Goal: Task Accomplishment & Management: Manage account settings

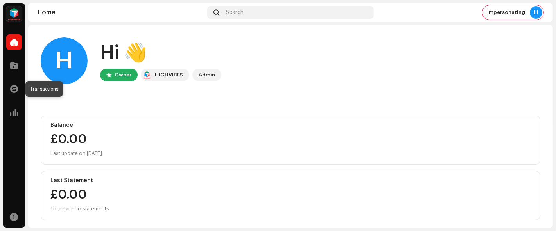
click at [13, 90] on span at bounding box center [14, 89] width 8 height 6
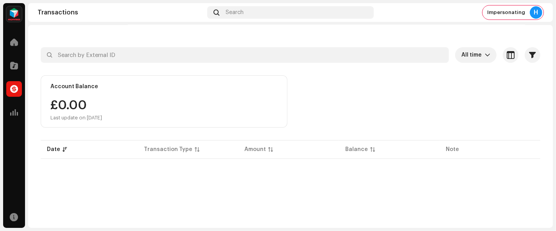
scroll to position [43, 0]
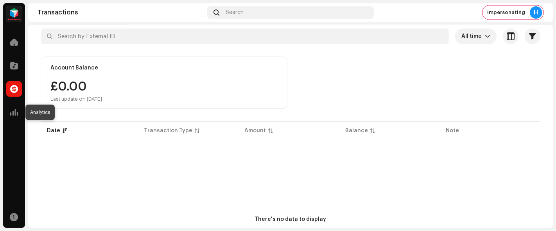
click at [16, 115] on span at bounding box center [14, 112] width 8 height 6
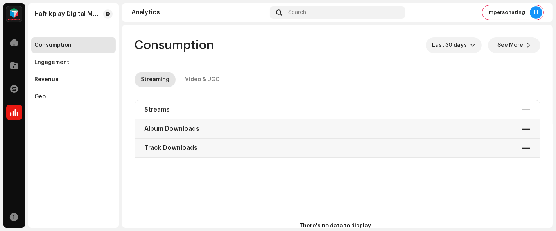
click at [72, 65] on div "Engagement" at bounding box center [73, 62] width 78 height 6
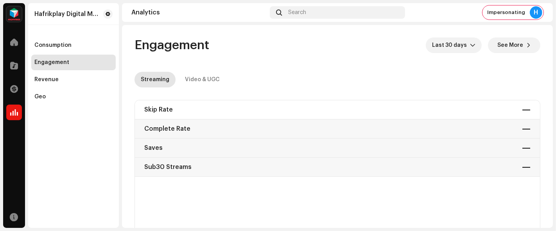
click at [461, 46] on span "Last 30 days" at bounding box center [451, 46] width 38 height 16
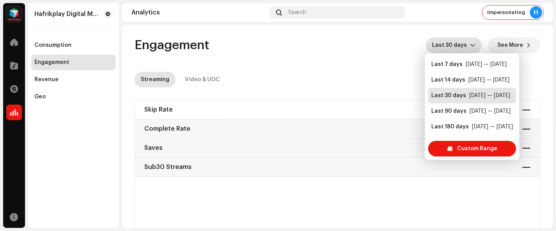
scroll to position [16, 0]
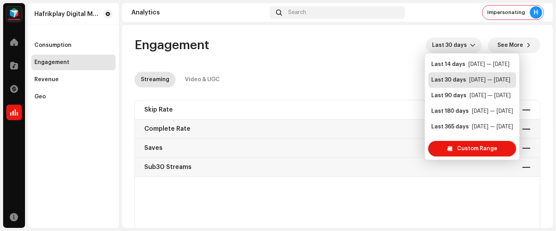
click at [331, 53] on div "Engagement Last 30 days See More" at bounding box center [337, 46] width 406 height 16
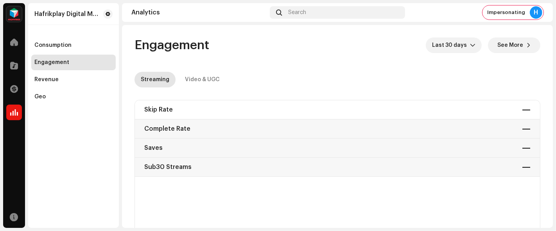
click at [458, 52] on span "Last 30 days" at bounding box center [451, 46] width 38 height 16
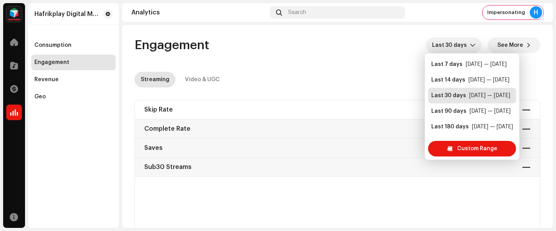
click at [55, 45] on div "Consumption" at bounding box center [52, 45] width 37 height 6
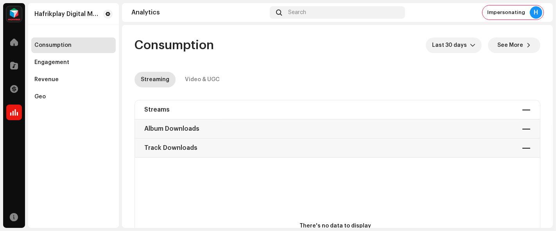
click at [61, 84] on div "Revenue" at bounding box center [73, 80] width 84 height 16
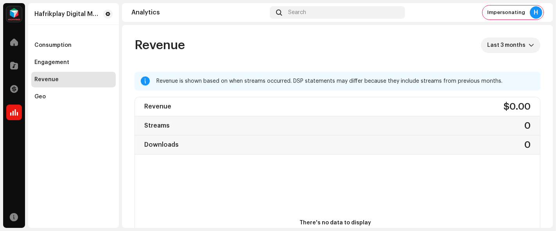
click at [77, 97] on div "Geo" at bounding box center [73, 97] width 78 height 6
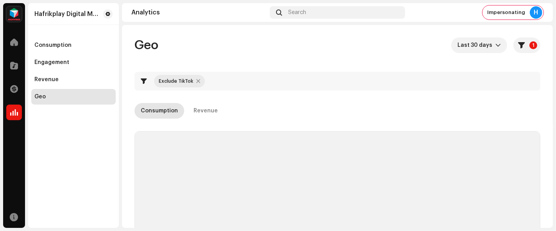
checkbox input "true"
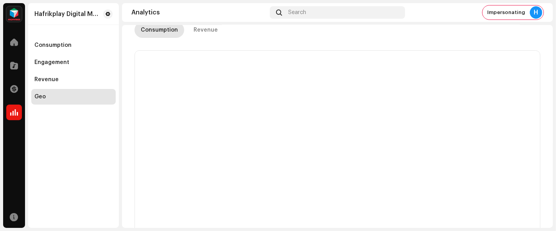
scroll to position [130, 0]
click at [17, 69] on span at bounding box center [14, 66] width 8 height 6
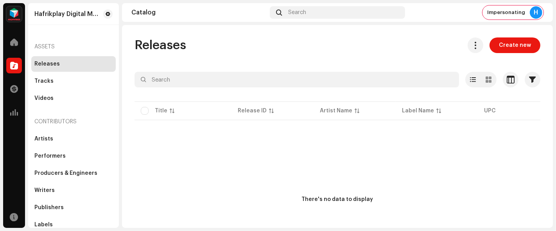
scroll to position [49, 0]
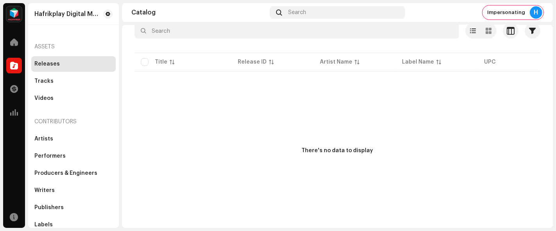
click at [41, 140] on div "Artists" at bounding box center [43, 139] width 19 height 6
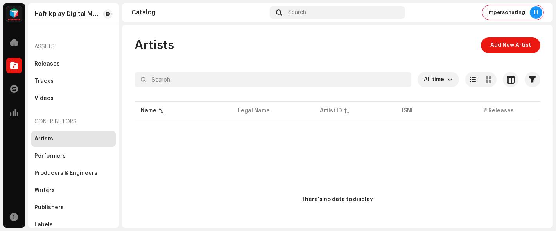
click at [518, 49] on span "Add New Artist" at bounding box center [510, 46] width 41 height 16
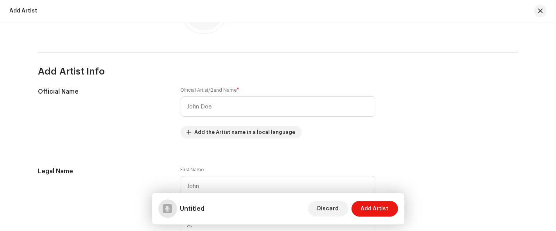
scroll to position [130, 0]
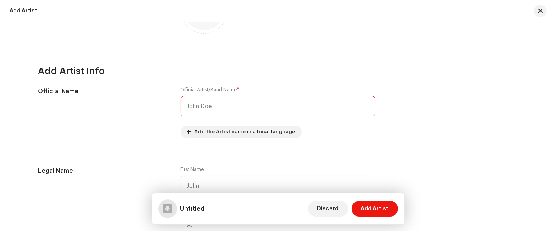
click at [239, 103] on input "text" at bounding box center [278, 106] width 195 height 20
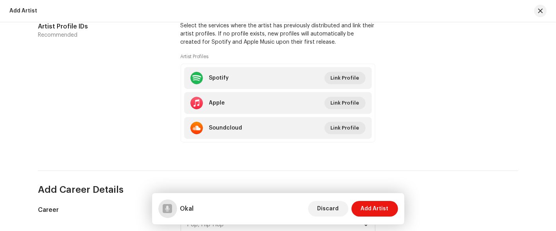
scroll to position [521, 0]
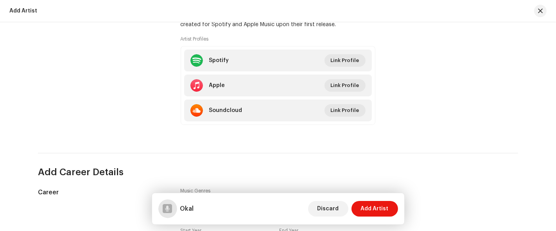
type input "Okal"
click at [278, 59] on li "Spotify Link Profile" at bounding box center [278, 61] width 188 height 22
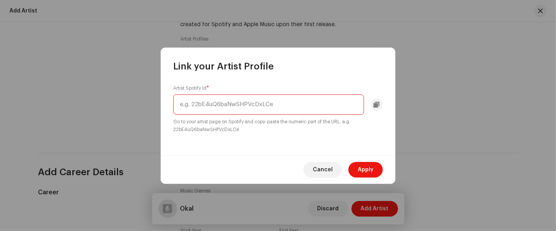
click at [262, 106] on input "text" at bounding box center [268, 105] width 191 height 20
paste input "4OTAQbiyZJ8chybkDlBdj3"
type input "4OTAQbiyZJ8chybkDlBdj3"
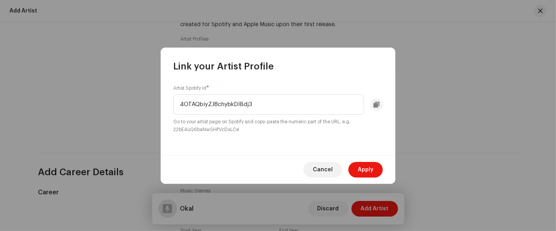
click at [360, 167] on span "Apply" at bounding box center [366, 170] width 16 height 16
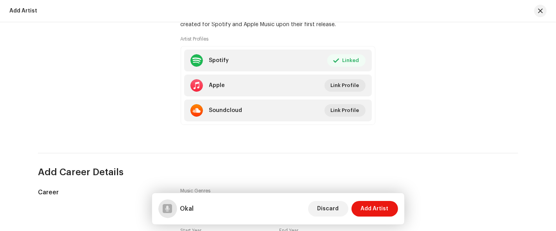
click at [240, 88] on li "Apple Link Profile" at bounding box center [278, 86] width 188 height 22
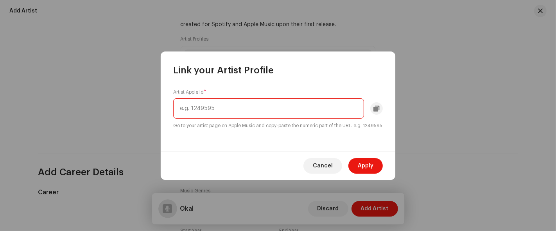
click at [267, 99] on input "text" at bounding box center [268, 109] width 191 height 20
paste input "1346157138"
type input "1346157138"
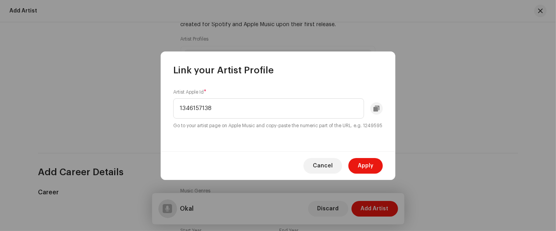
click at [362, 169] on span "Apply" at bounding box center [366, 166] width 16 height 16
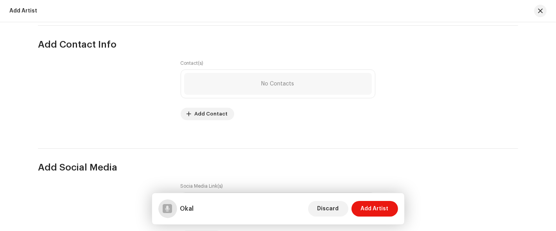
scroll to position [1055, 0]
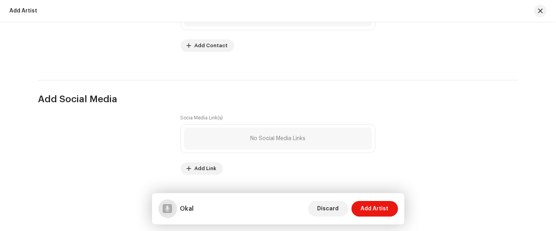
click at [362, 208] on button "Add Artist" at bounding box center [374, 209] width 47 height 16
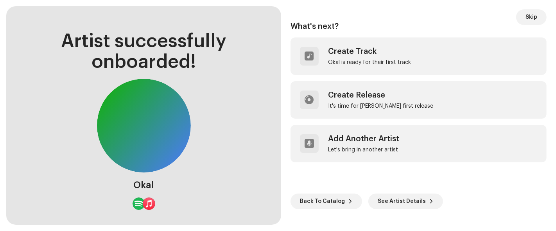
drag, startPoint x: 529, startPoint y: 19, endPoint x: 521, endPoint y: 22, distance: 8.8
click at [530, 19] on span "Skip" at bounding box center [531, 17] width 12 height 16
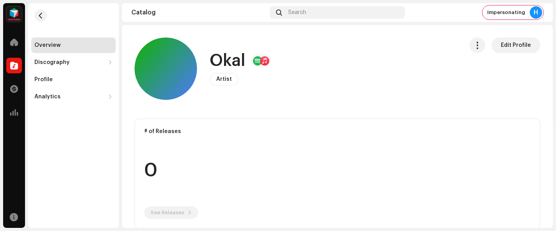
click at [474, 46] on span "button" at bounding box center [477, 45] width 7 height 6
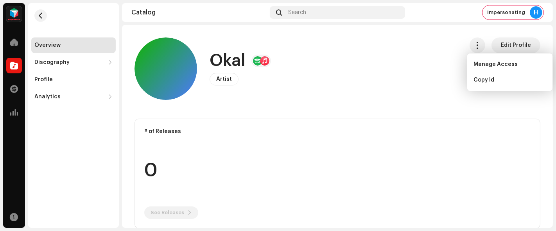
click at [439, 63] on div "Okal Artist Edit Profile" at bounding box center [295, 69] width 322 height 63
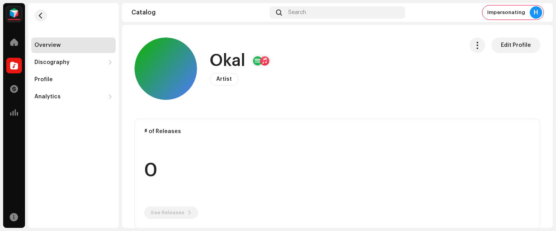
click at [474, 44] on span "button" at bounding box center [477, 45] width 7 height 6
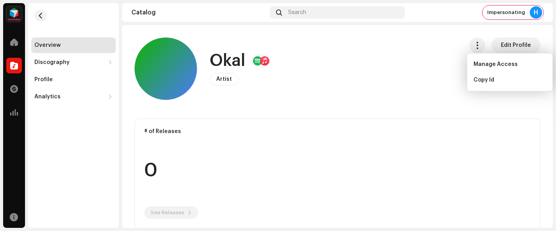
click at [479, 62] on span "Manage Access" at bounding box center [495, 64] width 44 height 6
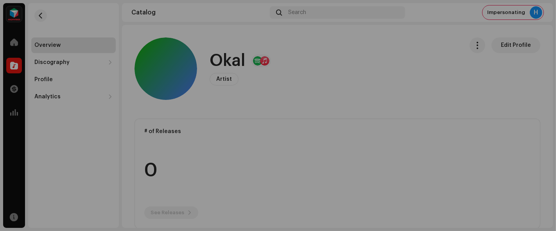
click at [487, 99] on div "Okal Artist Portal Invite Member Member Email Last Active Status No members inv…" at bounding box center [278, 115] width 556 height 231
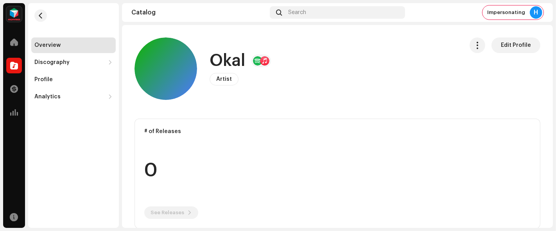
click at [15, 64] on span at bounding box center [14, 66] width 8 height 6
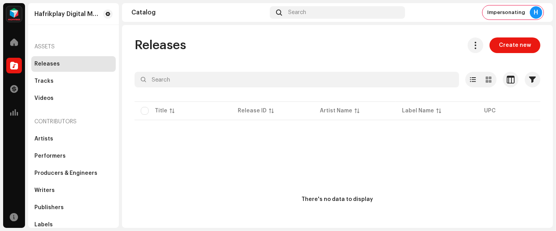
click at [52, 140] on div "Artists" at bounding box center [73, 139] width 78 height 6
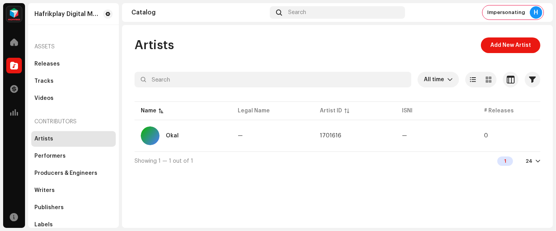
click at [530, 134] on span "button" at bounding box center [528, 136] width 6 height 6
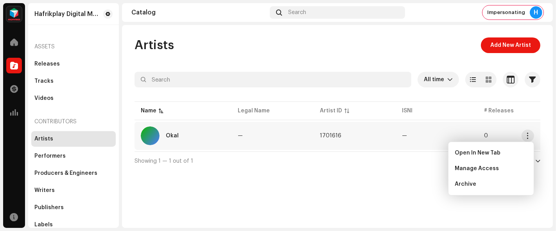
click at [487, 168] on span "Manage Access" at bounding box center [477, 169] width 44 height 6
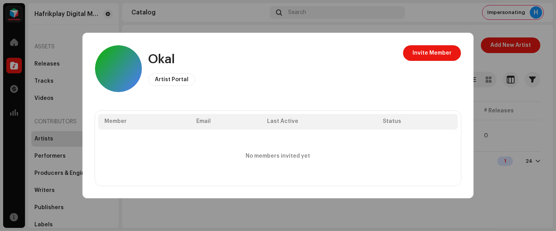
click at [434, 58] on span "Invite Member" at bounding box center [431, 53] width 39 height 16
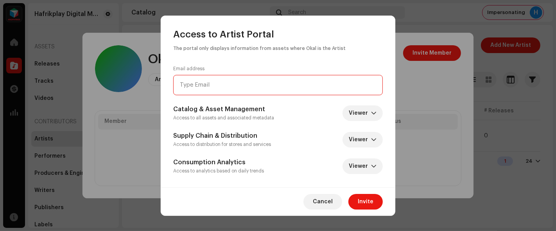
click at [262, 86] on input "email" at bounding box center [278, 85] width 210 height 20
click at [358, 115] on span "Viewer" at bounding box center [360, 114] width 22 height 16
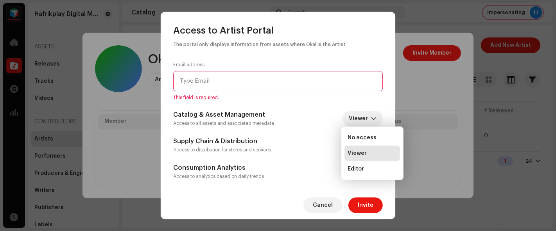
click at [346, 167] on li "Editor" at bounding box center [372, 169] width 56 height 16
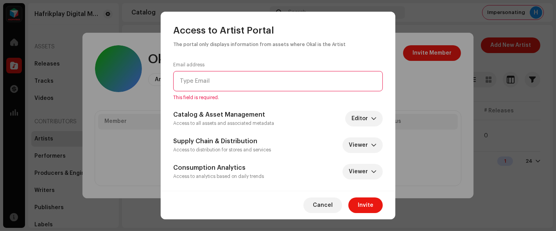
click at [371, 143] on icon "dropdown trigger" at bounding box center [373, 145] width 5 height 5
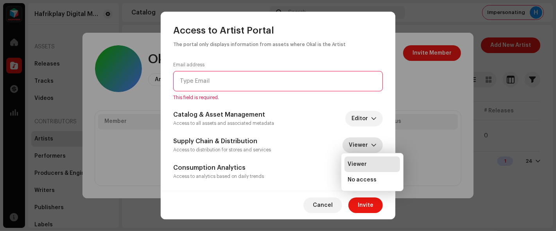
click at [355, 165] on span "Viewer" at bounding box center [357, 165] width 19 height 8
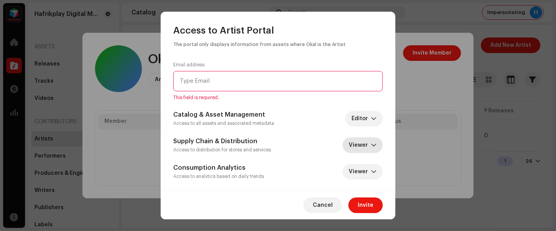
scroll to position [1, 0]
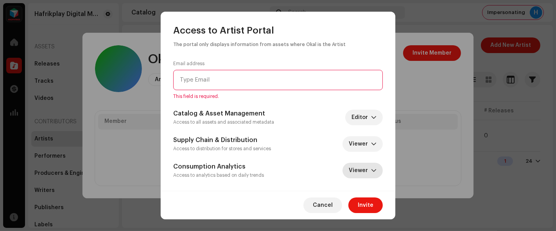
click at [362, 173] on span "Viewer" at bounding box center [360, 171] width 22 height 16
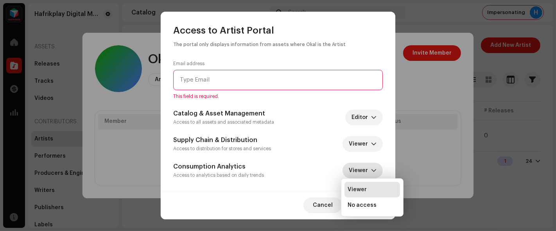
click at [353, 190] on span "Viewer" at bounding box center [357, 190] width 19 height 8
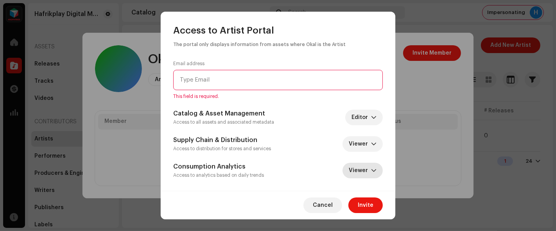
click at [267, 79] on input "email" at bounding box center [278, 80] width 210 height 20
click at [324, 207] on span "Cancel" at bounding box center [323, 206] width 20 height 16
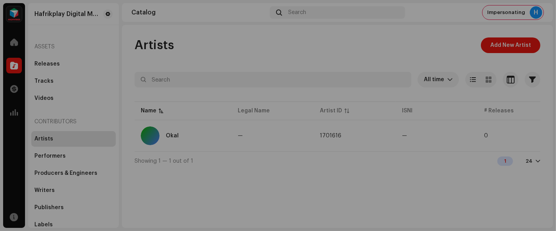
click at [481, 100] on div "Okal Artist Portal Invite Member Member Email Last Active Status No members inv…" at bounding box center [278, 115] width 556 height 231
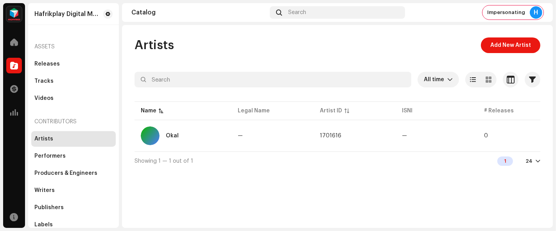
click at [526, 134] on span "button" at bounding box center [528, 136] width 6 height 6
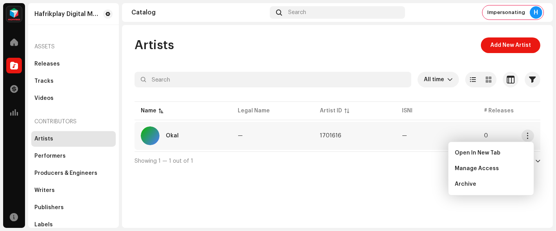
click at [306, 197] on div "Artists Add New Artist All time Selected 0 Select all Options Filters Archive s…" at bounding box center [337, 126] width 431 height 203
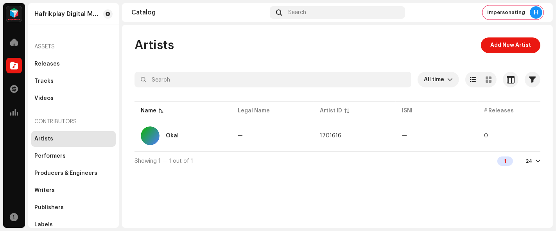
click at [187, 132] on div "Okal" at bounding box center [183, 136] width 84 height 19
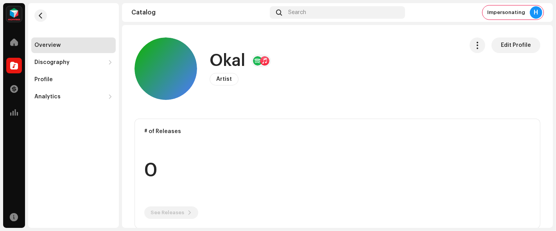
click at [474, 43] on span "button" at bounding box center [477, 45] width 7 height 6
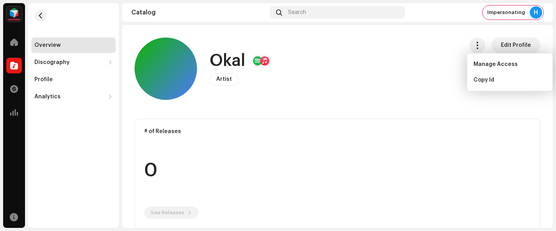
click at [438, 61] on div "Okal Artist Edit Profile" at bounding box center [295, 69] width 322 height 63
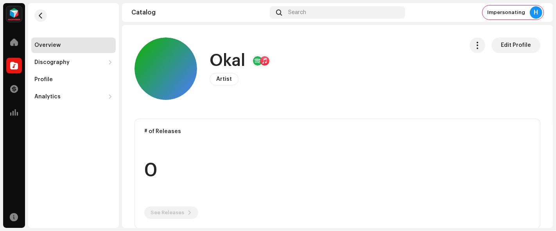
click at [40, 16] on span "button" at bounding box center [41, 16] width 6 height 6
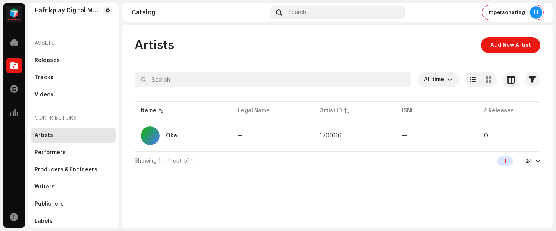
scroll to position [4, 0]
click at [60, 220] on div "Labels" at bounding box center [73, 221] width 78 height 6
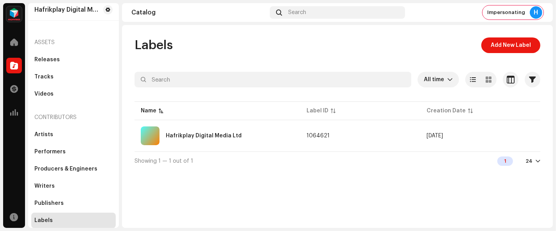
click at [51, 136] on div "Artists" at bounding box center [43, 135] width 19 height 6
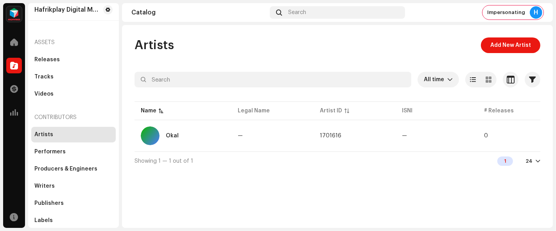
click at [530, 136] on button "button" at bounding box center [527, 136] width 13 height 13
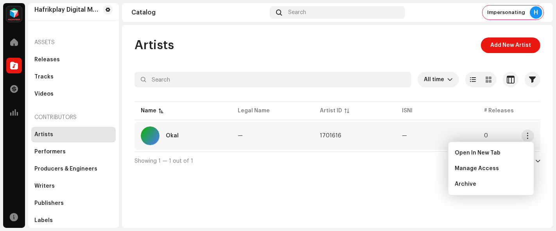
click at [380, 187] on div "Artists Add New Artist All time Selected 0 Select all Options Filters Archive s…" at bounding box center [337, 126] width 431 height 203
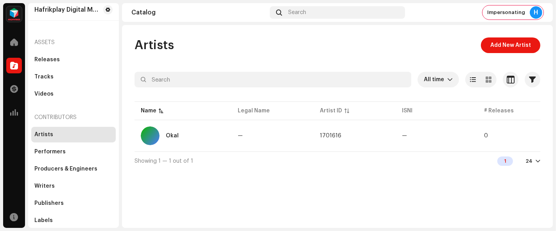
click at [13, 16] on img at bounding box center [14, 14] width 16 height 16
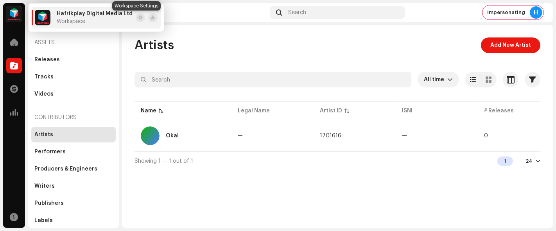
click at [138, 17] on span at bounding box center [140, 17] width 5 height 6
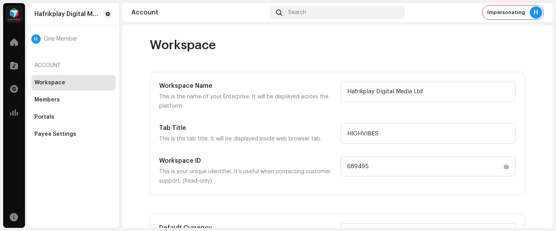
click at [63, 130] on div "Payee Settings" at bounding box center [73, 135] width 84 height 16
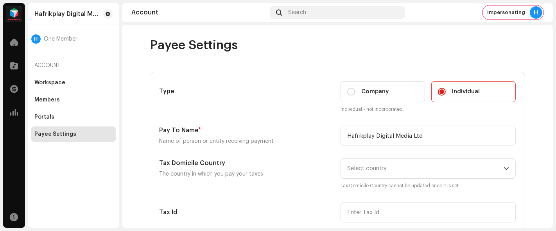
click at [16, 12] on img at bounding box center [14, 14] width 16 height 16
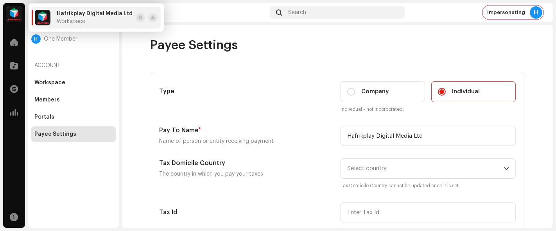
click at [54, 169] on div "Hafrikplay Digital Media Ltd H One Member Account Workspace Members Portals Pay…" at bounding box center [73, 115] width 91 height 225
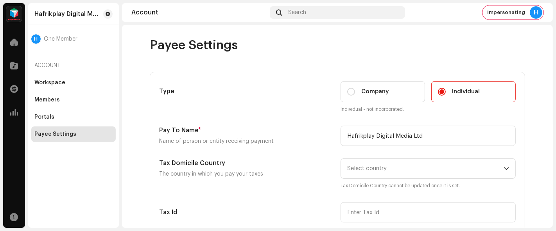
click at [59, 114] on div "Portals" at bounding box center [73, 117] width 78 height 6
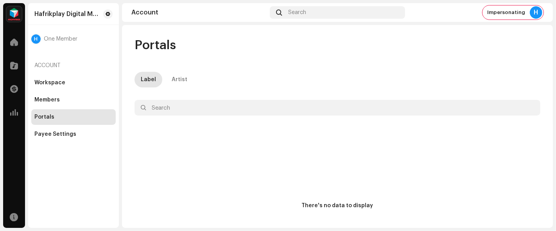
click at [182, 80] on div "Artist" at bounding box center [180, 80] width 16 height 16
click at [152, 81] on div "Label" at bounding box center [148, 80] width 15 height 16
click at [48, 102] on div "Members" at bounding box center [46, 100] width 25 height 6
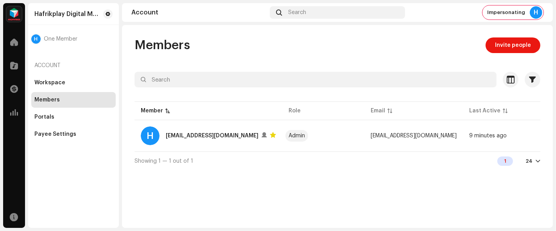
click at [503, 47] on span "Invite people" at bounding box center [513, 46] width 36 height 16
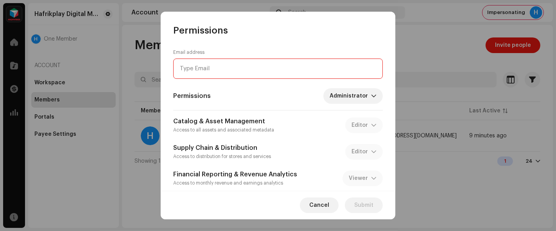
click at [297, 73] on input "email" at bounding box center [278, 69] width 210 height 20
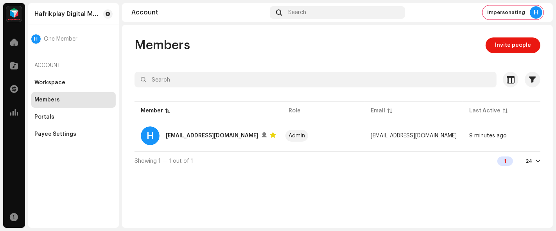
click at [413, 73] on div "Permissions Email address Permissions Administrator Catalog & Asset Management …" at bounding box center [278, 115] width 556 height 231
click at [15, 63] on span at bounding box center [14, 66] width 8 height 6
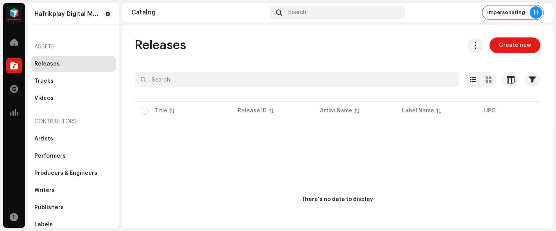
click at [43, 139] on div "Artists" at bounding box center [43, 139] width 19 height 6
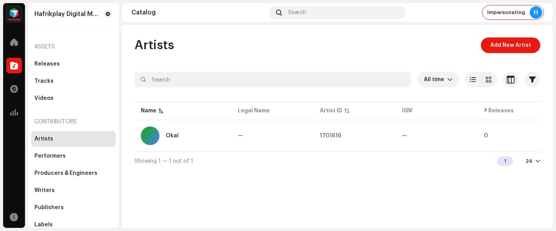
click at [528, 139] on button "button" at bounding box center [527, 136] width 13 height 13
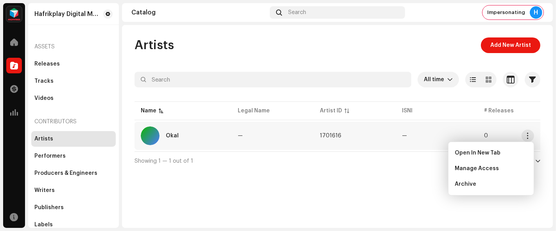
click at [398, 184] on div "Artists Add New Artist All time Selected 0 Select all Options Filters Archive s…" at bounding box center [337, 126] width 431 height 203
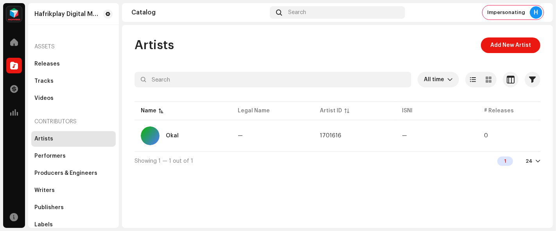
scroll to position [4, 0]
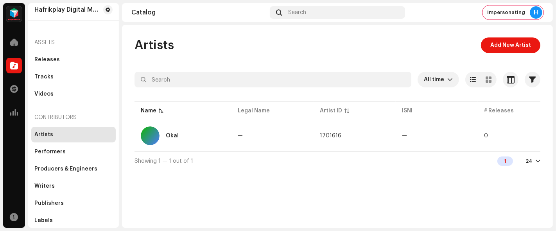
click at [526, 136] on span "button" at bounding box center [528, 136] width 6 height 6
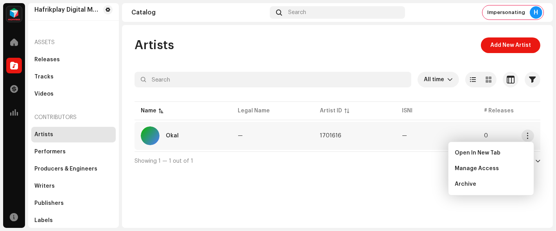
click at [294, 211] on div "Artists Add New Artist All time Selected 0 Select all Options Filters Archive s…" at bounding box center [337, 126] width 431 height 203
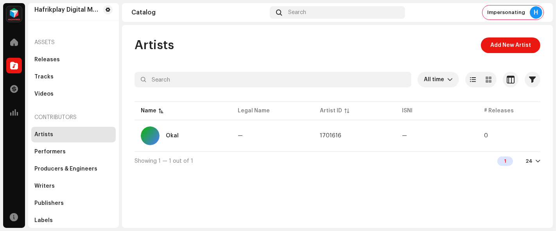
click at [173, 137] on div "Okal" at bounding box center [172, 135] width 13 height 5
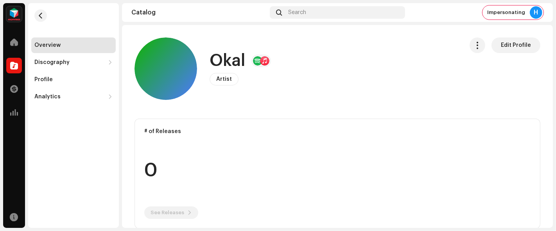
click at [473, 50] on button "button" at bounding box center [477, 46] width 16 height 16
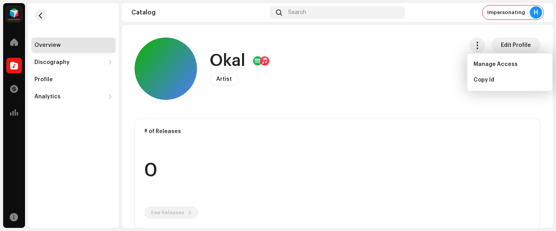
click at [388, 64] on div "Okal Artist Edit Profile" at bounding box center [295, 69] width 322 height 63
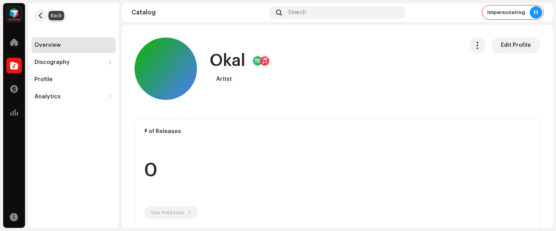
click at [40, 18] on span "button" at bounding box center [41, 16] width 6 height 6
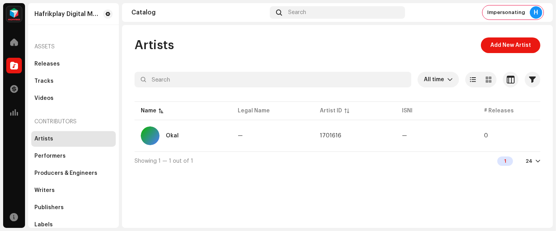
click at [522, 14] on span "Impersonating" at bounding box center [506, 12] width 38 height 6
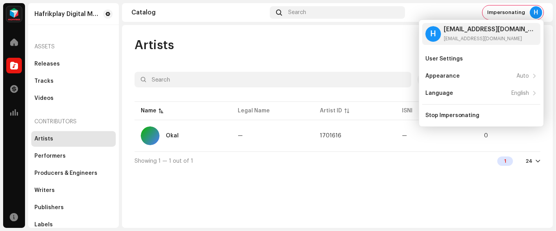
click at [441, 115] on div "Stop Impersonating" at bounding box center [452, 116] width 54 height 6
